Goal: Task Accomplishment & Management: Complete application form

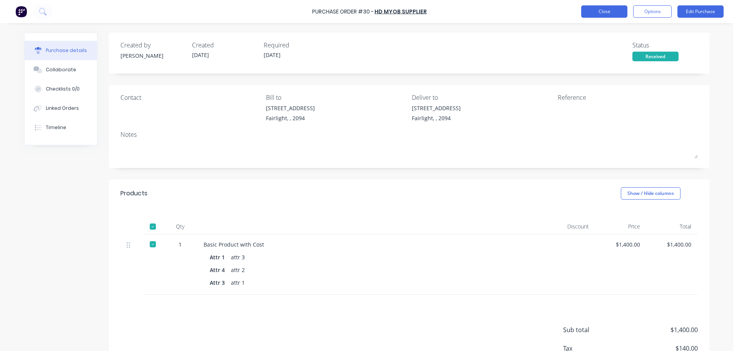
scroll to position [54, 0]
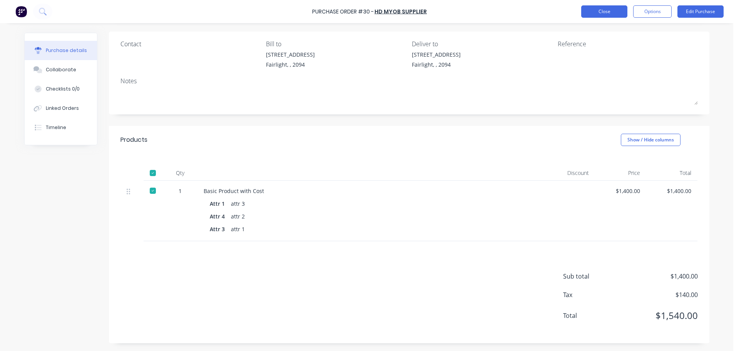
click at [593, 8] on button "Close" at bounding box center [605, 11] width 46 height 12
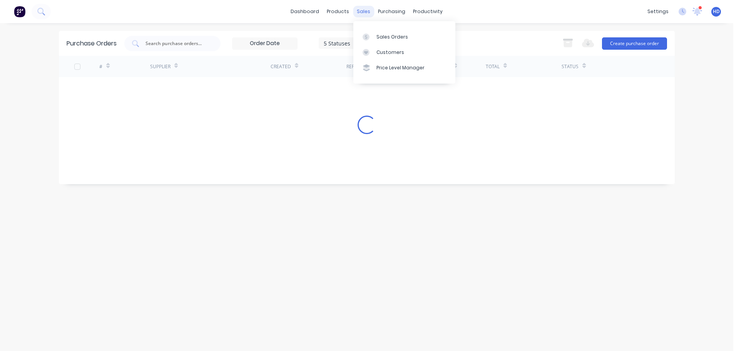
click at [361, 10] on div "sales" at bounding box center [363, 12] width 21 height 12
click at [397, 35] on div "Sales Orders" at bounding box center [393, 37] width 32 height 7
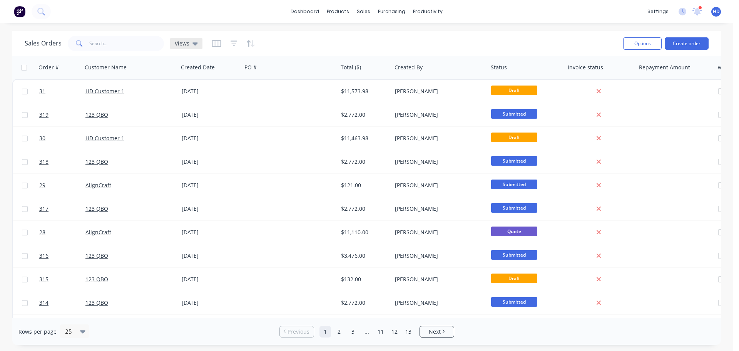
click at [193, 41] on icon at bounding box center [195, 43] width 5 height 8
click at [216, 41] on icon "button" at bounding box center [217, 43] width 4 height 5
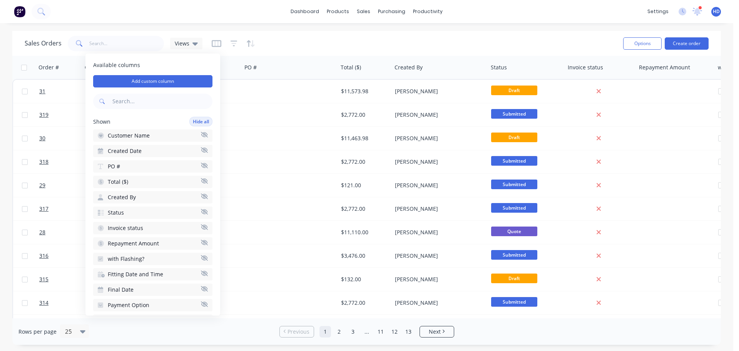
click at [271, 51] on div "Sales Orders Views" at bounding box center [321, 43] width 593 height 19
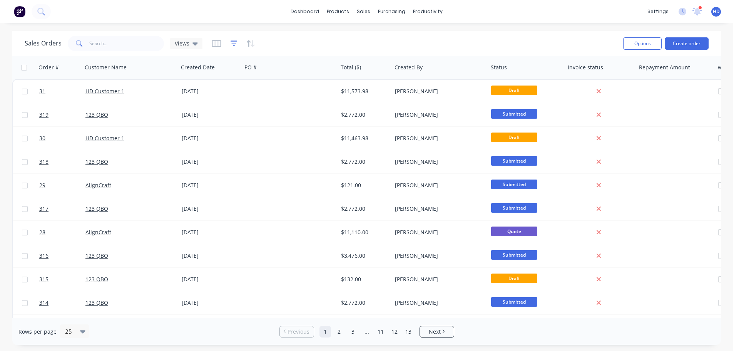
click at [234, 44] on icon "button" at bounding box center [234, 44] width 7 height 8
click at [245, 40] on div at bounding box center [234, 43] width 44 height 12
click at [235, 42] on icon "button" at bounding box center [234, 44] width 7 height 8
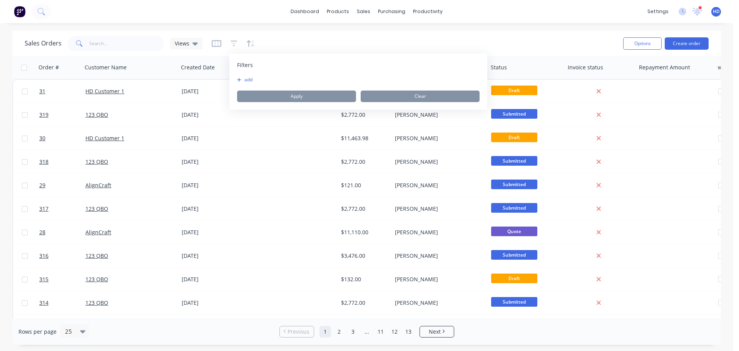
click at [274, 80] on div "add" at bounding box center [358, 80] width 243 height 6
click at [248, 80] on button "add" at bounding box center [246, 80] width 19 height 6
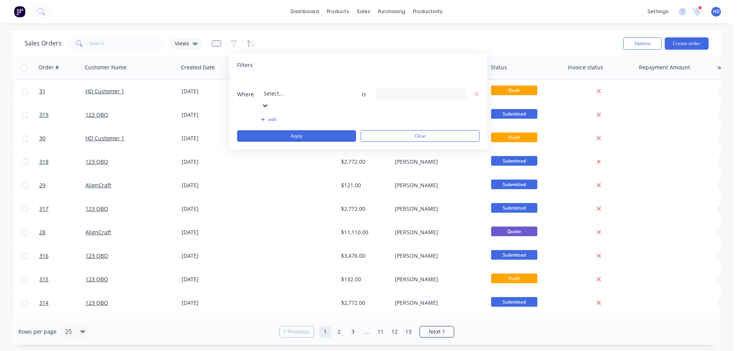
click at [273, 86] on div at bounding box center [319, 83] width 111 height 10
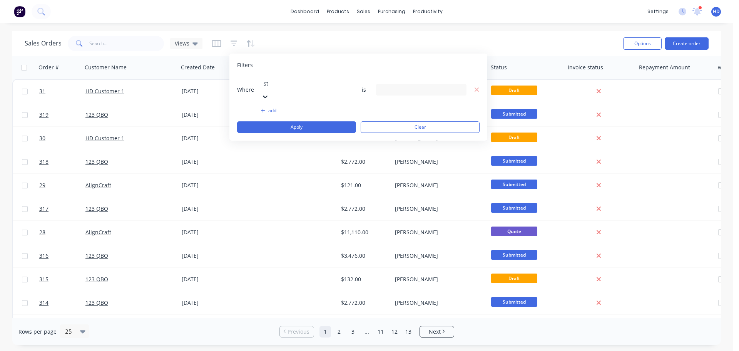
type input "sta"
drag, startPoint x: 292, startPoint y: 128, endPoint x: 300, endPoint y: 124, distance: 9.1
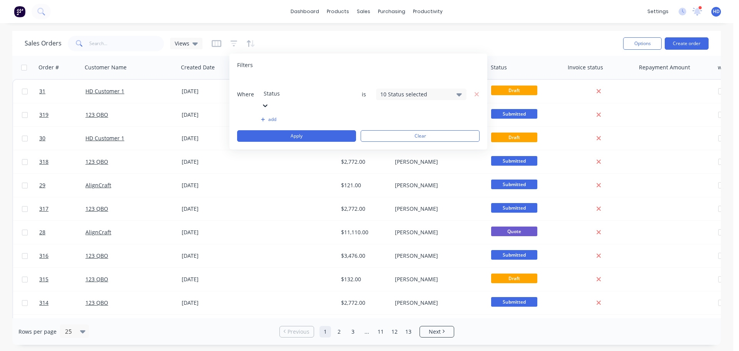
click at [411, 90] on div "10 Status selected" at bounding box center [416, 94] width 70 height 8
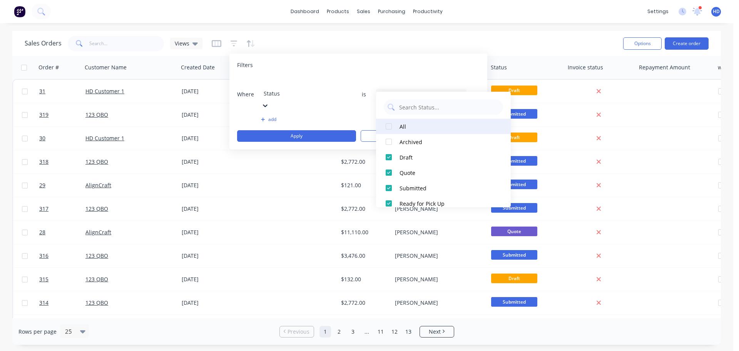
click at [391, 127] on div at bounding box center [388, 126] width 15 height 15
click at [391, 126] on div at bounding box center [388, 126] width 15 height 15
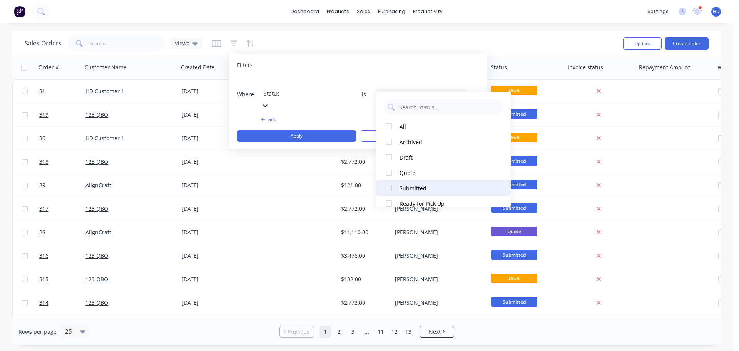
click at [389, 188] on div at bounding box center [388, 187] width 15 height 15
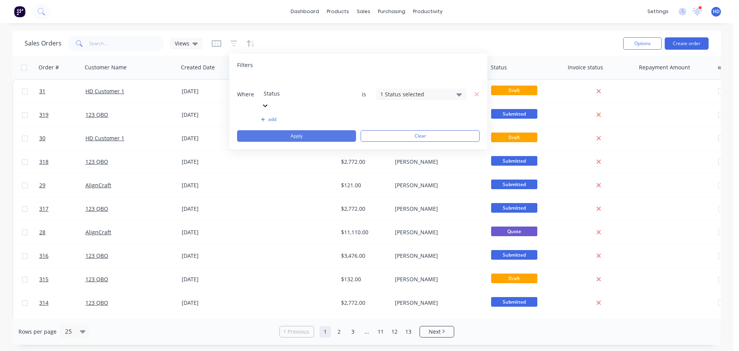
click at [322, 130] on button "Apply" at bounding box center [296, 136] width 119 height 12
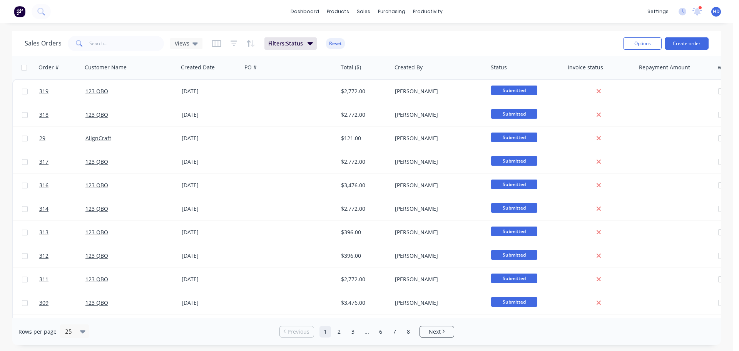
click at [424, 41] on div "Sales Orders Views Filters: Status Reset" at bounding box center [321, 43] width 593 height 19
click at [26, 65] on input "checkbox" at bounding box center [24, 68] width 6 height 6
checkbox input "true"
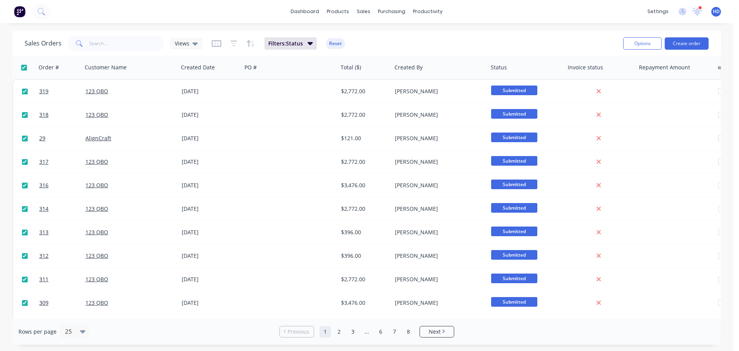
checkbox input "true"
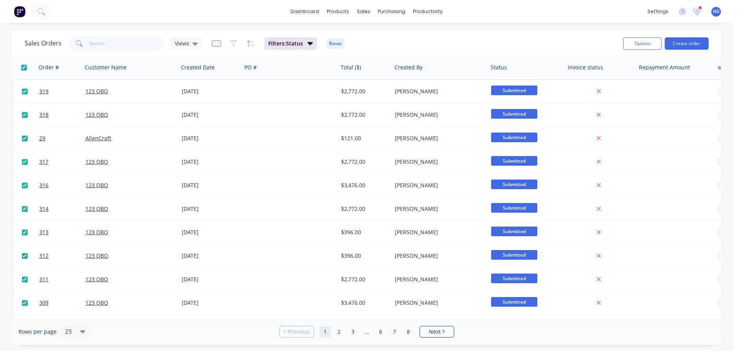
checkbox input "true"
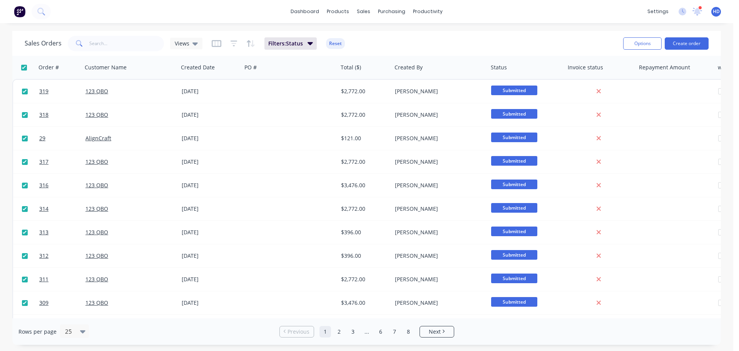
checkbox input "true"
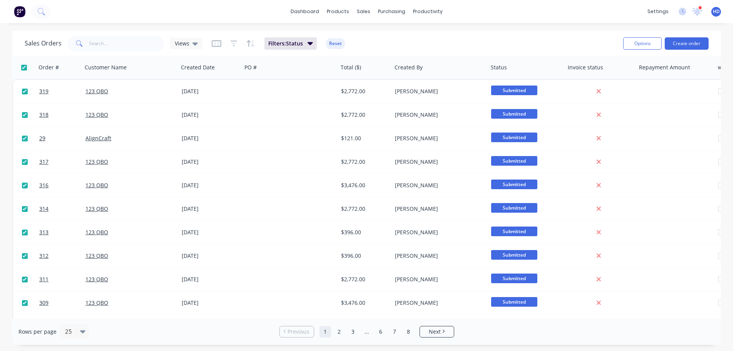
checkbox input "true"
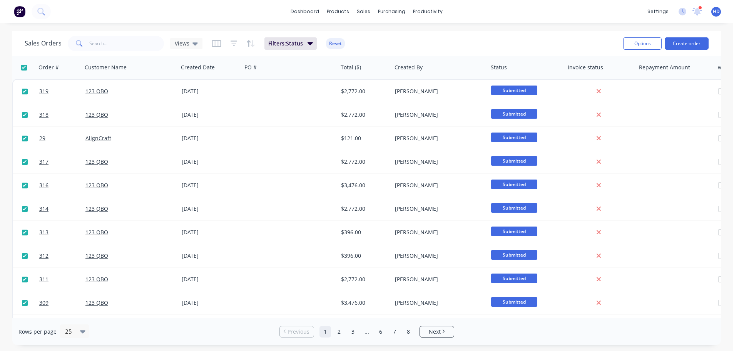
checkbox input "true"
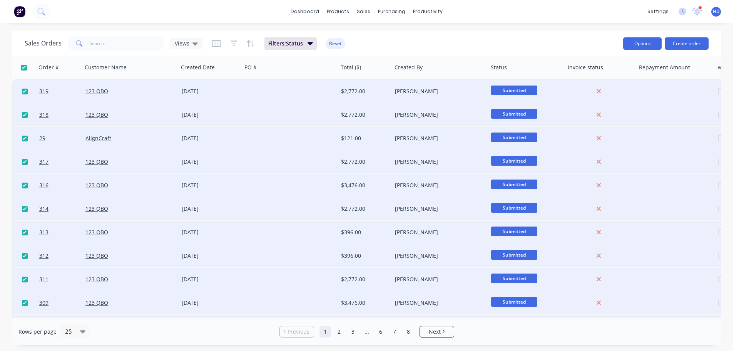
click at [649, 45] on button "Options" at bounding box center [643, 43] width 39 height 12
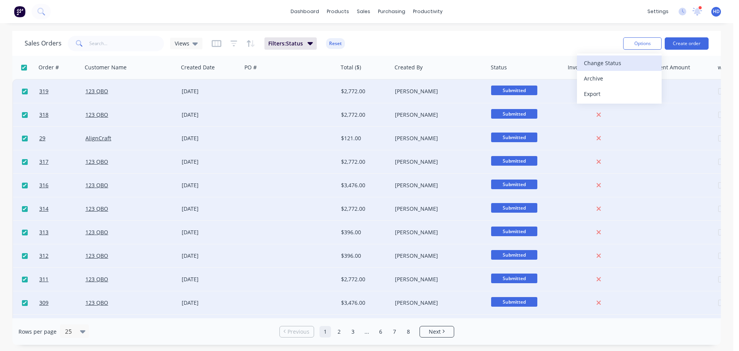
click at [625, 61] on div "Change Status" at bounding box center [619, 62] width 71 height 11
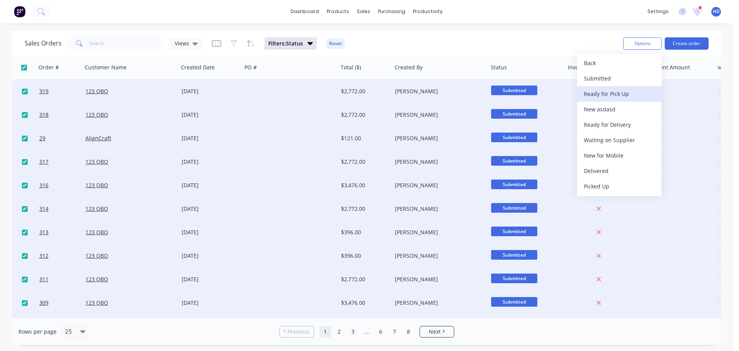
click at [621, 94] on div "Ready for Pick Up" at bounding box center [619, 93] width 71 height 11
checkbox input "false"
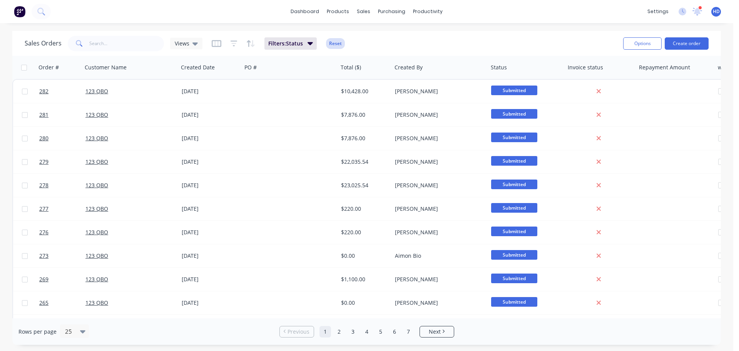
click at [337, 41] on button "Reset" at bounding box center [335, 43] width 19 height 11
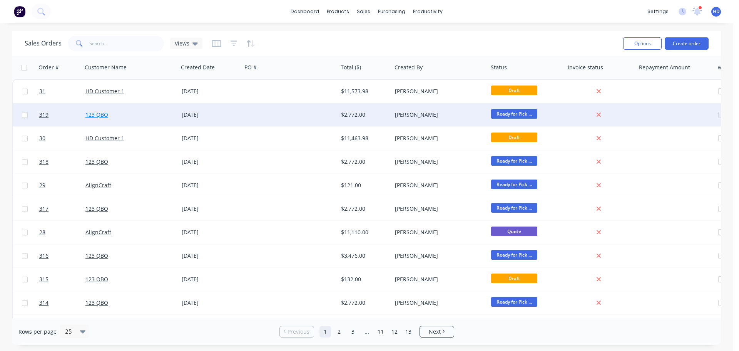
click at [100, 115] on link "123 QBO" at bounding box center [97, 114] width 23 height 7
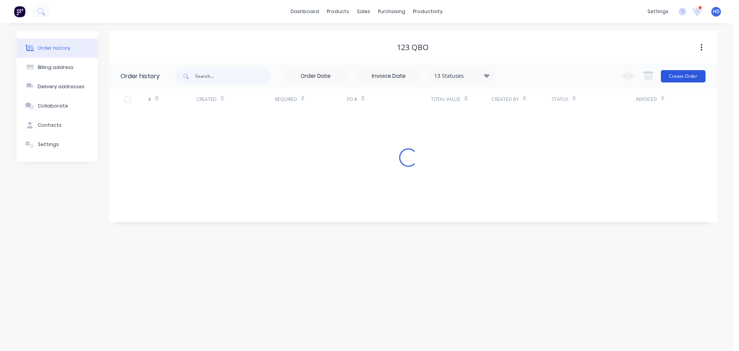
click at [689, 75] on button "Create Order" at bounding box center [683, 76] width 45 height 12
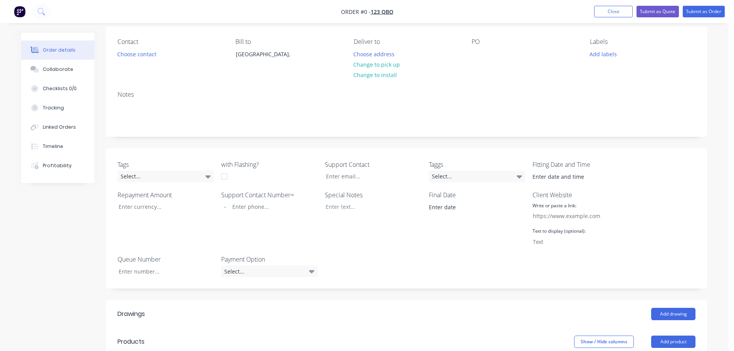
scroll to position [154, 0]
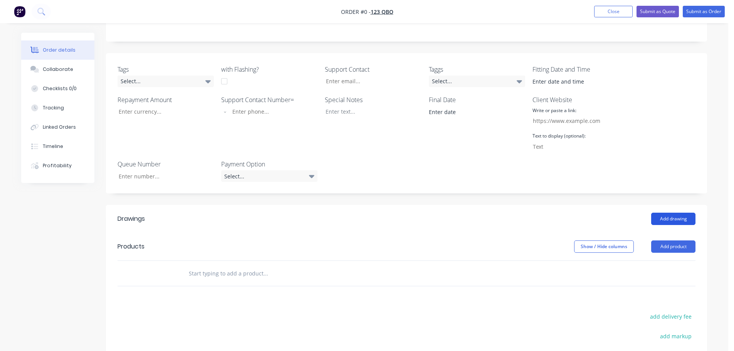
click at [674, 217] on button "Add drawing" at bounding box center [673, 219] width 44 height 12
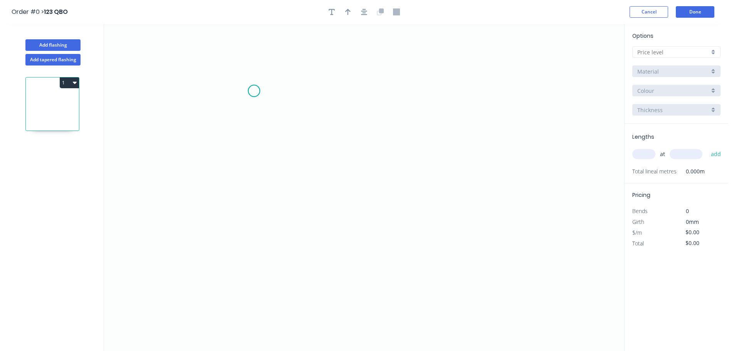
click at [254, 91] on icon "0" at bounding box center [364, 187] width 520 height 327
click at [418, 108] on icon "0" at bounding box center [364, 187] width 520 height 327
click at [331, 103] on rect at bounding box center [334, 107] width 15 height 11
click at [450, 128] on icon "0 1" at bounding box center [364, 187] width 520 height 327
click at [666, 49] on input "text" at bounding box center [673, 52] width 72 height 8
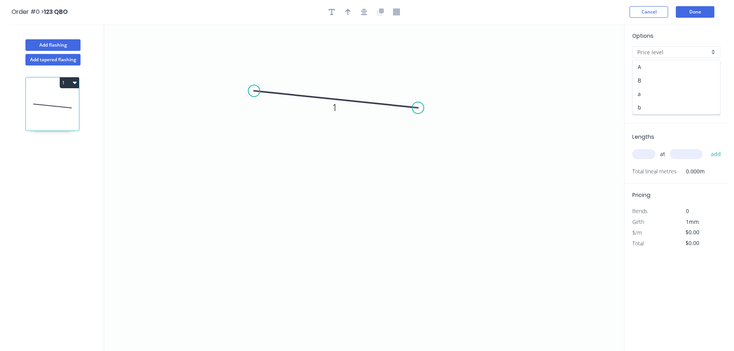
click at [651, 67] on div "A" at bounding box center [675, 66] width 87 height 13
type input "A"
click at [68, 61] on button "Add tapered flashing" at bounding box center [52, 60] width 55 height 12
type input "$0.00"
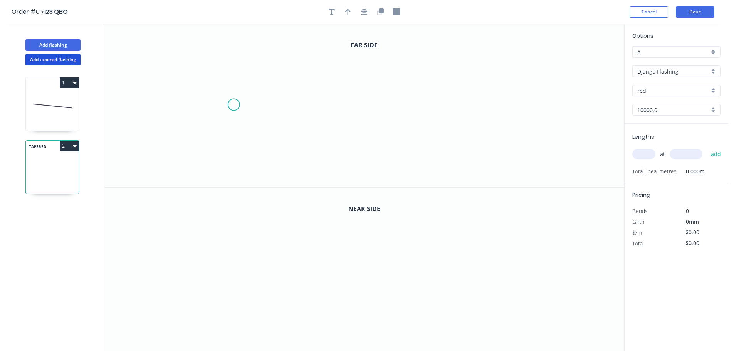
drag, startPoint x: 267, startPoint y: 93, endPoint x: 363, endPoint y: 99, distance: 96.5
click at [275, 94] on icon "0" at bounding box center [364, 105] width 520 height 163
click at [424, 99] on icon "0 ?" at bounding box center [364, 105] width 520 height 163
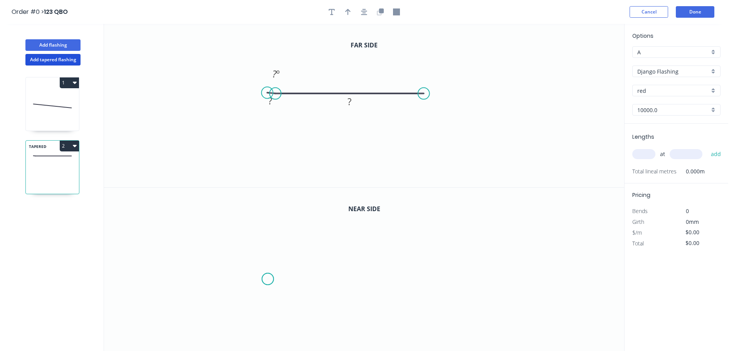
drag, startPoint x: 268, startPoint y: 279, endPoint x: 424, endPoint y: 264, distance: 156.7
click at [273, 277] on icon "0" at bounding box center [364, 270] width 520 height 164
click at [455, 265] on icon "0" at bounding box center [364, 270] width 520 height 164
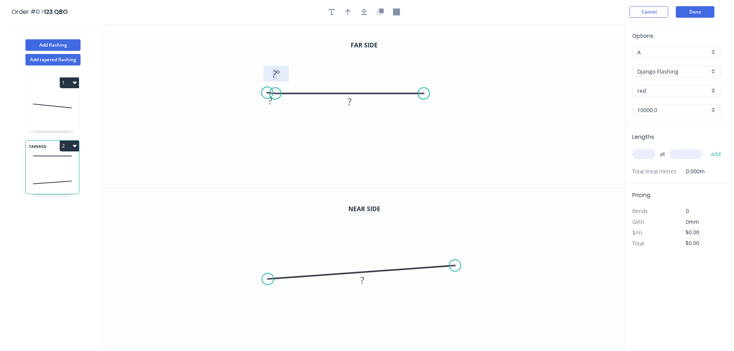
click at [278, 74] on tspan "º" at bounding box center [277, 73] width 3 height 13
click at [428, 160] on icon "0 1 1 1 º" at bounding box center [364, 105] width 520 height 163
type input "$11.00"
drag, startPoint x: 360, startPoint y: 285, endPoint x: 394, endPoint y: 258, distance: 43.0
click at [360, 285] on tspan "?" at bounding box center [362, 279] width 4 height 13
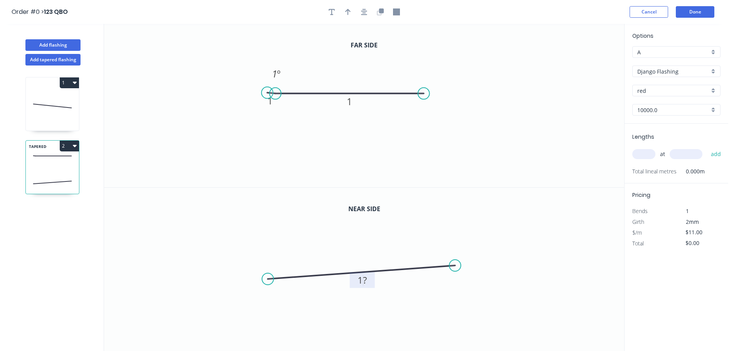
drag, startPoint x: 489, startPoint y: 154, endPoint x: 494, endPoint y: 152, distance: 5.2
click at [490, 154] on icon "0 1 1 1 º" at bounding box center [364, 105] width 520 height 163
click at [371, 279] on rect at bounding box center [362, 280] width 25 height 16
click at [362, 280] on rect at bounding box center [359, 281] width 15 height 11
click at [506, 130] on icon "0 1 1 1 º" at bounding box center [364, 105] width 520 height 163
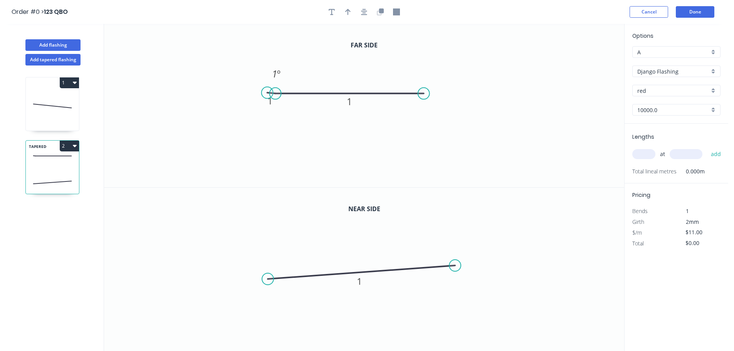
click at [643, 152] on input "text" at bounding box center [643, 154] width 23 height 10
type input "1"
type input "10000"
click at [707, 148] on button "add" at bounding box center [716, 154] width 18 height 13
type input "$110.00"
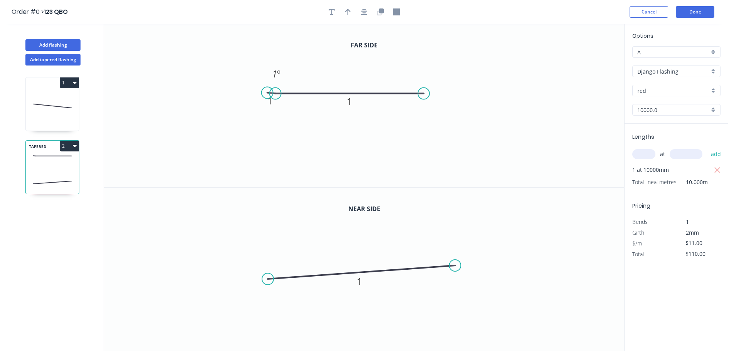
click at [491, 115] on icon "0 1 1 1 º" at bounding box center [364, 105] width 520 height 163
click at [25, 104] on div "1" at bounding box center [52, 104] width 54 height 54
type input "$10.00"
type input "$0.00"
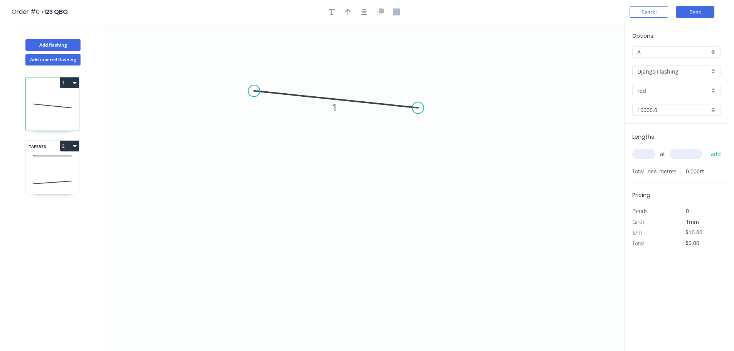
click at [649, 151] on input "text" at bounding box center [643, 154] width 23 height 10
type input "1"
click at [694, 154] on input "text" at bounding box center [685, 154] width 33 height 10
type input "1000"
click at [707, 148] on button "add" at bounding box center [716, 154] width 18 height 13
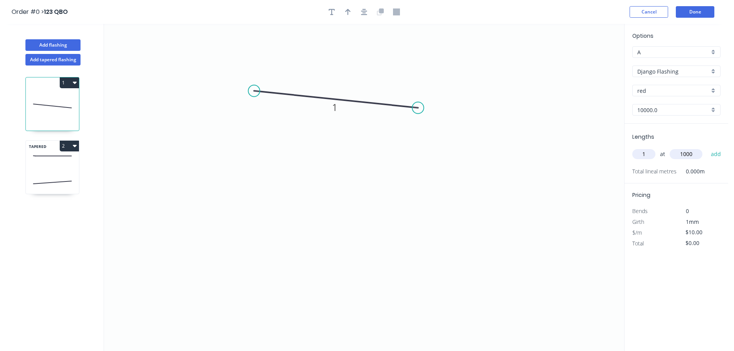
type input "$10.00"
click at [705, 15] on button "Done" at bounding box center [695, 12] width 39 height 12
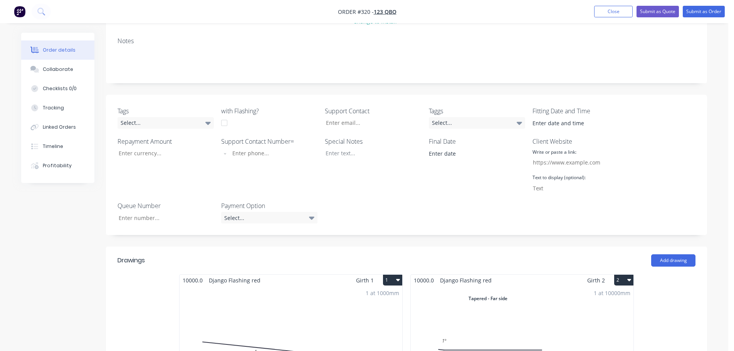
scroll to position [193, 0]
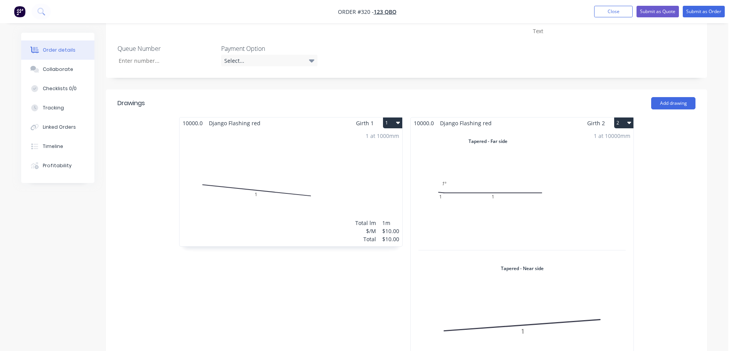
click at [570, 240] on div "1 at 10000mm Total lm $/M Total 10m $11.00 $110.00" at bounding box center [522, 256] width 223 height 254
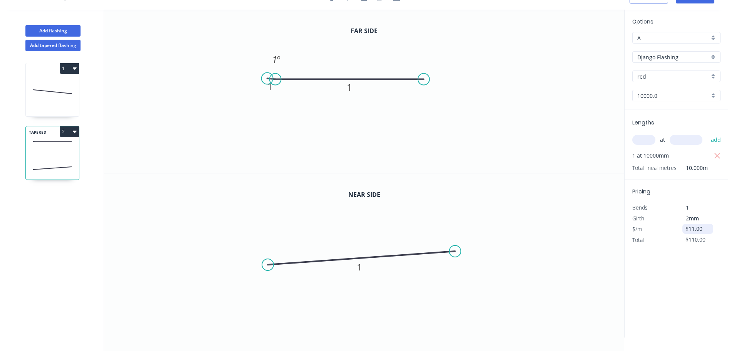
click at [691, 229] on input "$11.00" at bounding box center [698, 228] width 26 height 11
type input "$20.00"
type input "$200.00"
click at [721, 254] on div "Options A A a Django Flashing Django Flashing red red 10000.0 10000.0 Lengths a…" at bounding box center [676, 174] width 104 height 328
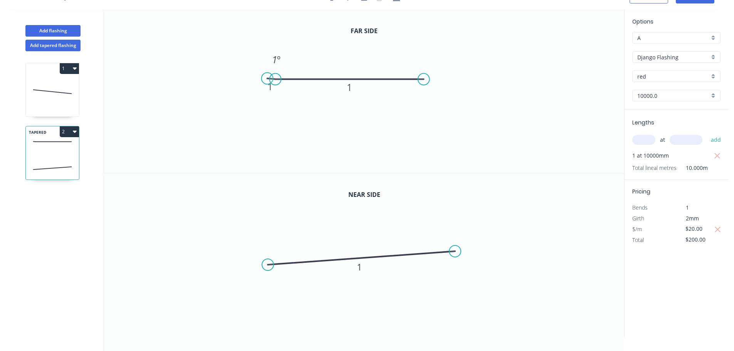
click at [63, 100] on icon at bounding box center [52, 91] width 53 height 49
type input "$10.00"
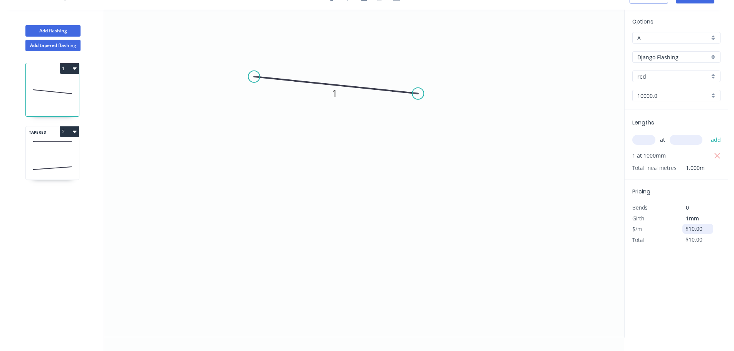
click at [692, 230] on input "$10.00" at bounding box center [698, 228] width 26 height 11
type input "$20.00"
click at [664, 272] on div "Options A A a Django Flashing Django Flashing red red 10000.0 10000.0 Lengths a…" at bounding box center [676, 174] width 104 height 328
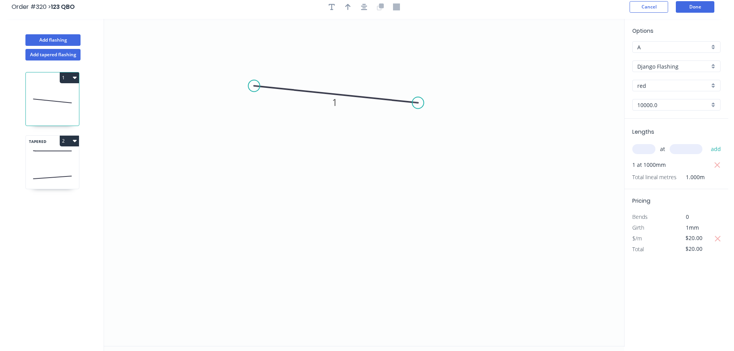
scroll to position [0, 0]
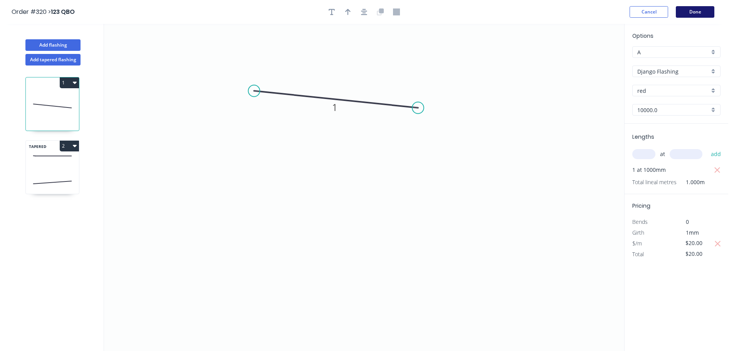
click at [694, 8] on button "Done" at bounding box center [695, 12] width 39 height 12
